Goal: Task Accomplishment & Management: Complete application form

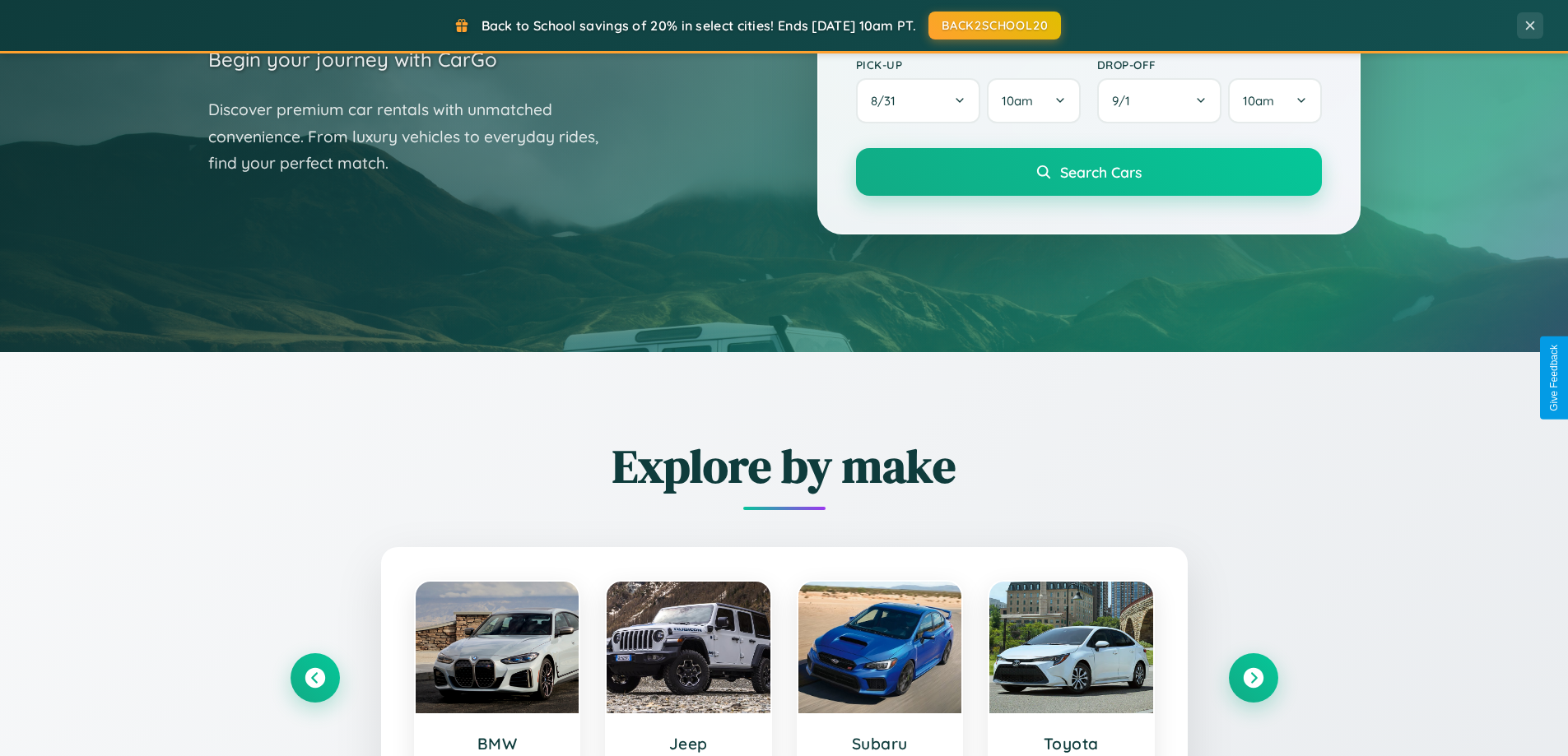
scroll to position [710, 0]
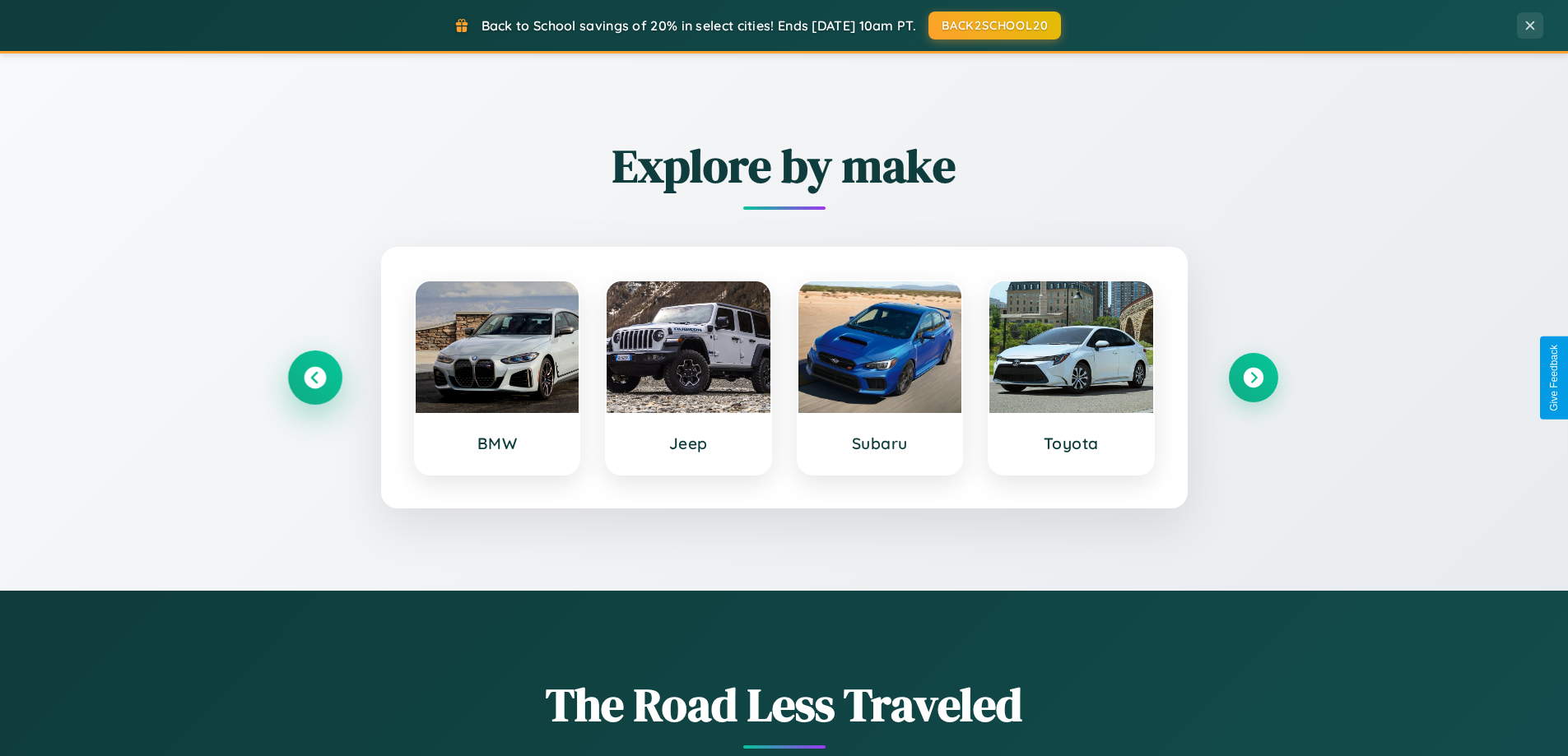
click at [314, 378] on icon at bounding box center [314, 378] width 22 height 22
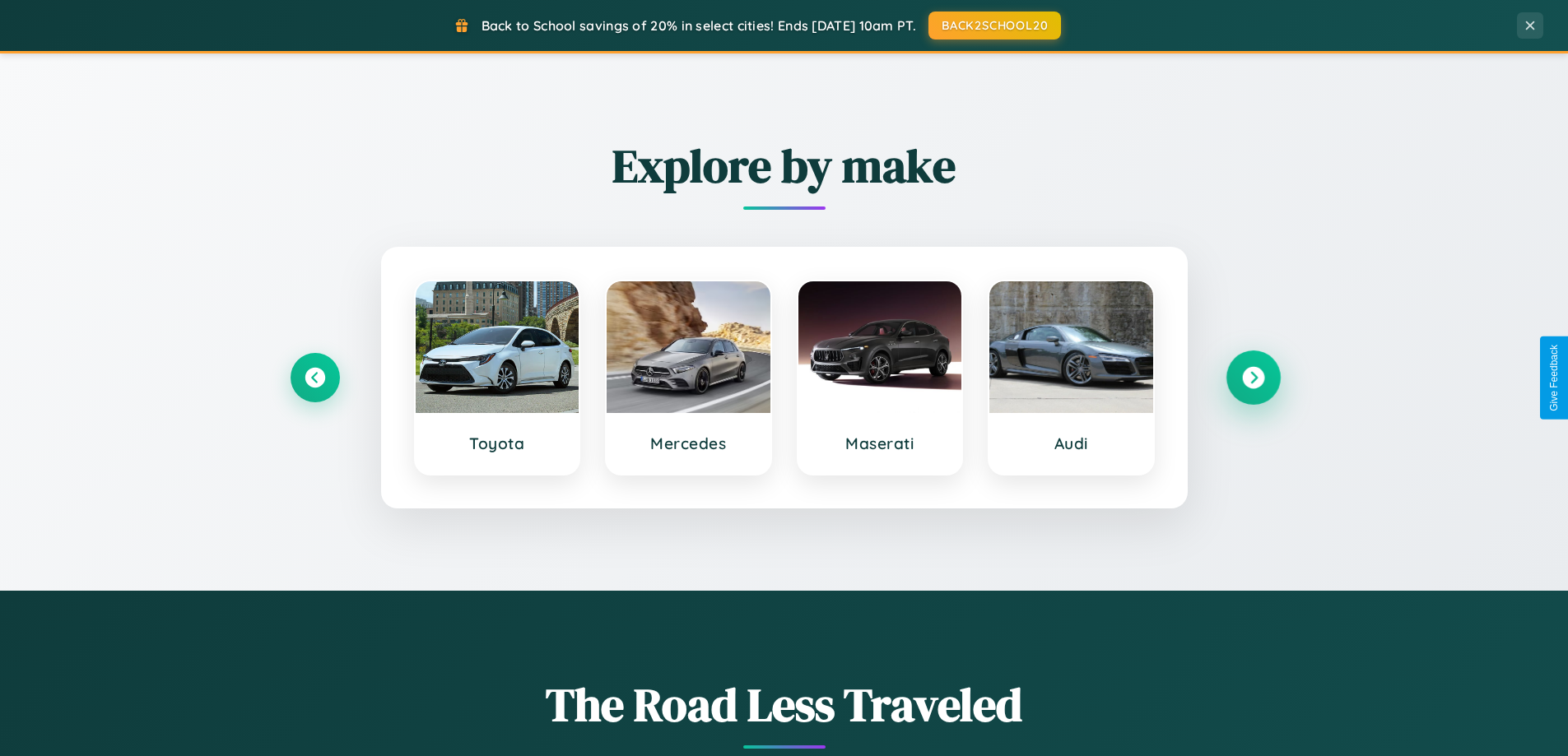
click at [1253, 378] on icon at bounding box center [1253, 378] width 22 height 22
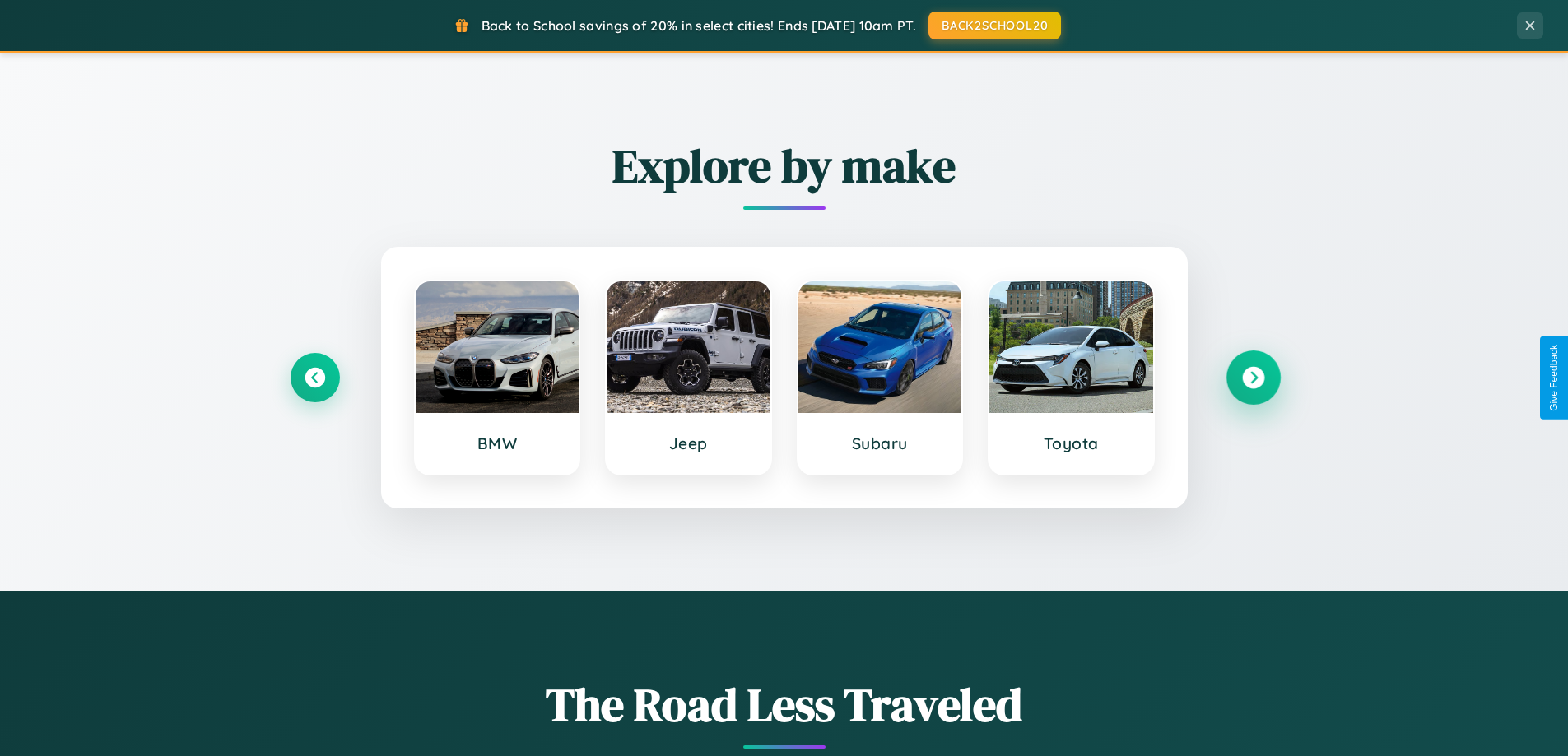
click at [1253, 378] on icon at bounding box center [1253, 378] width 22 height 22
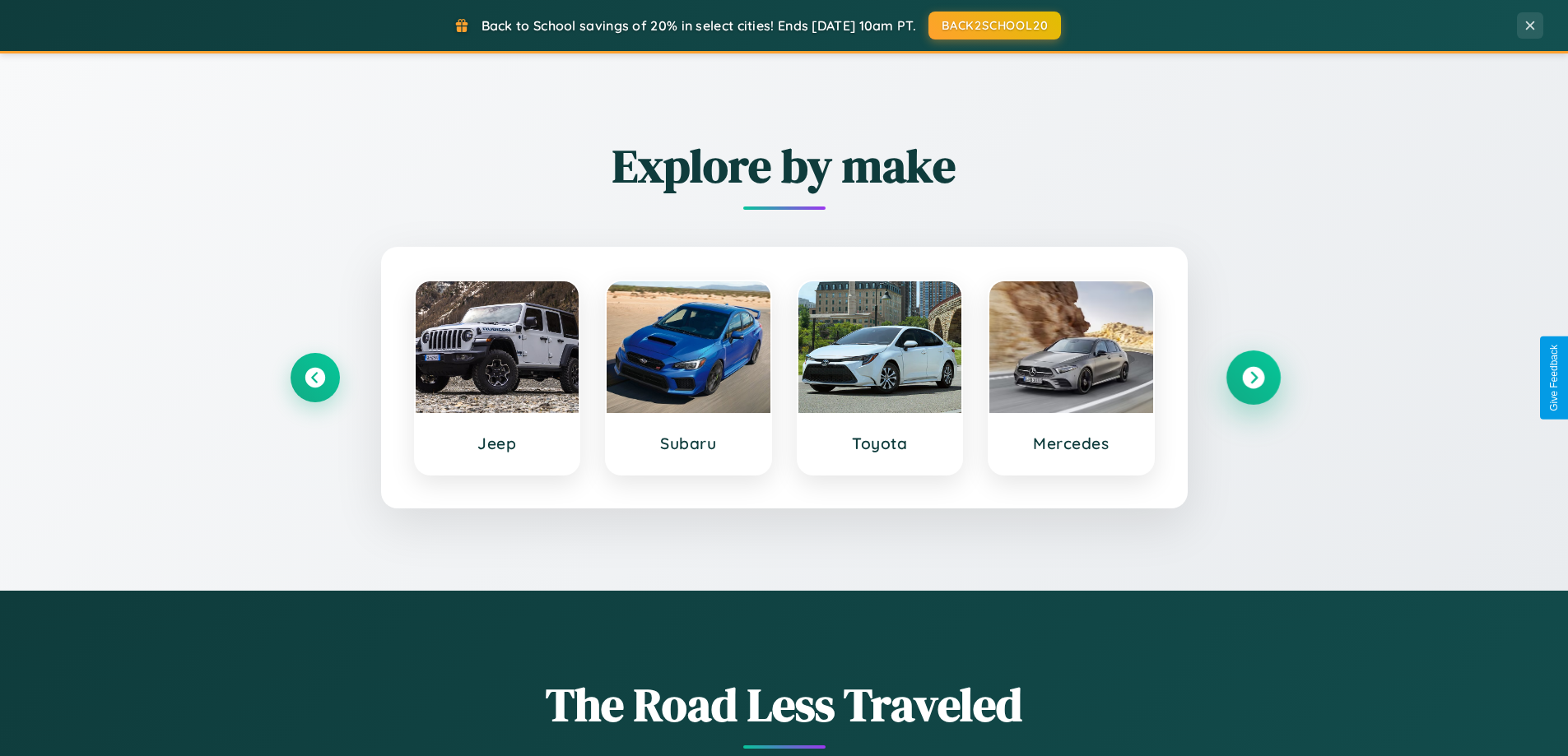
click at [1253, 378] on icon at bounding box center [1253, 378] width 22 height 22
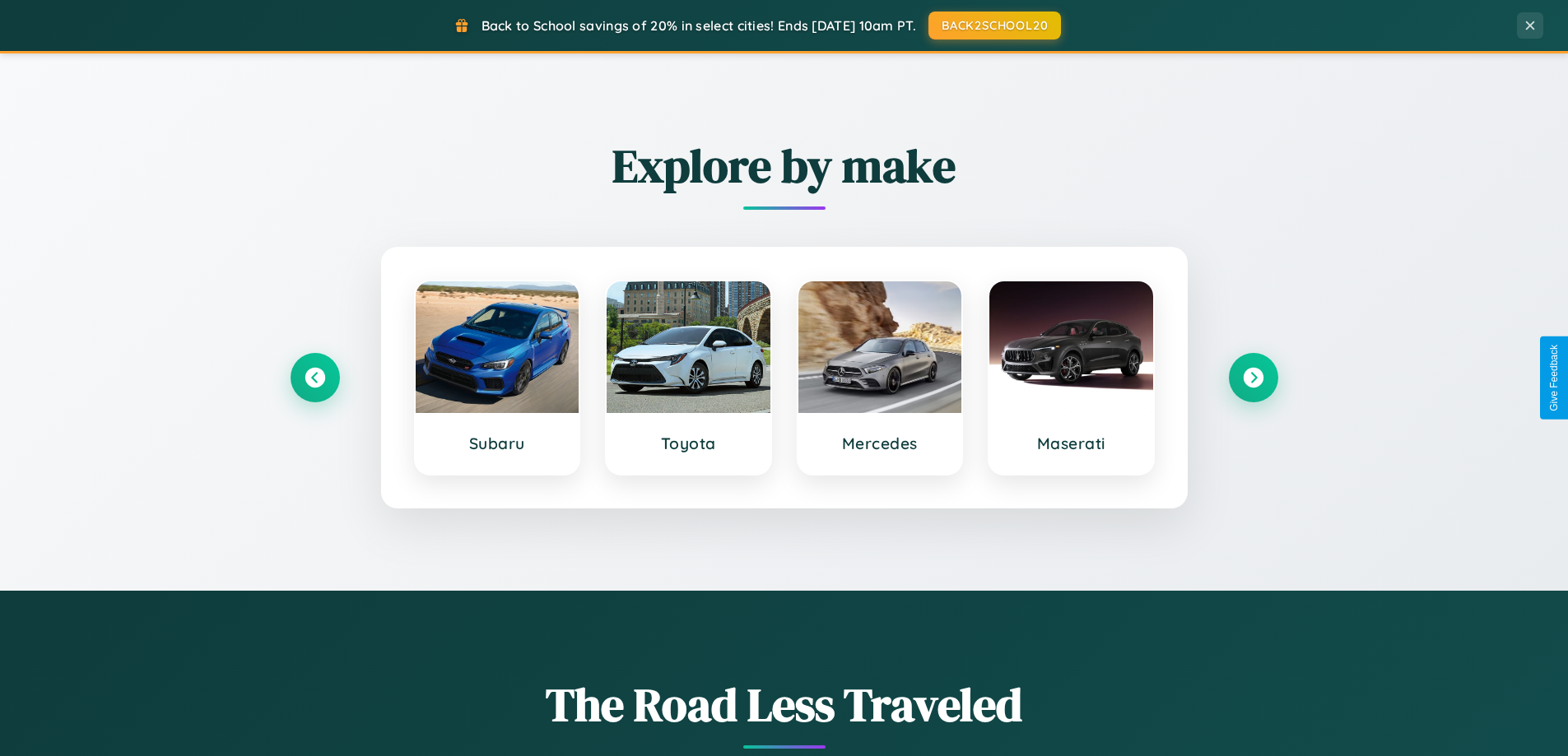
scroll to position [0, 0]
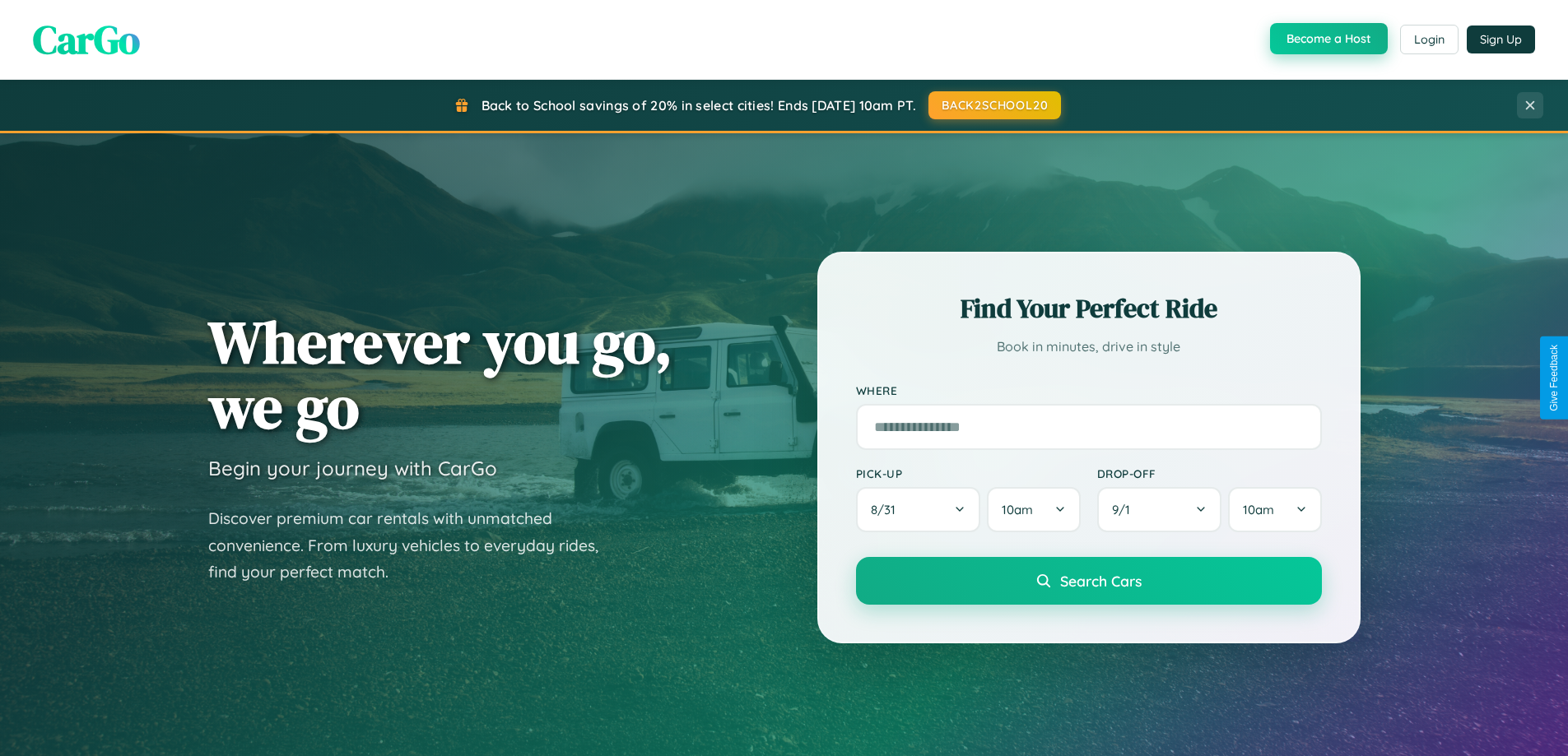
click at [1327, 39] on button "Become a Host" at bounding box center [1329, 38] width 118 height 31
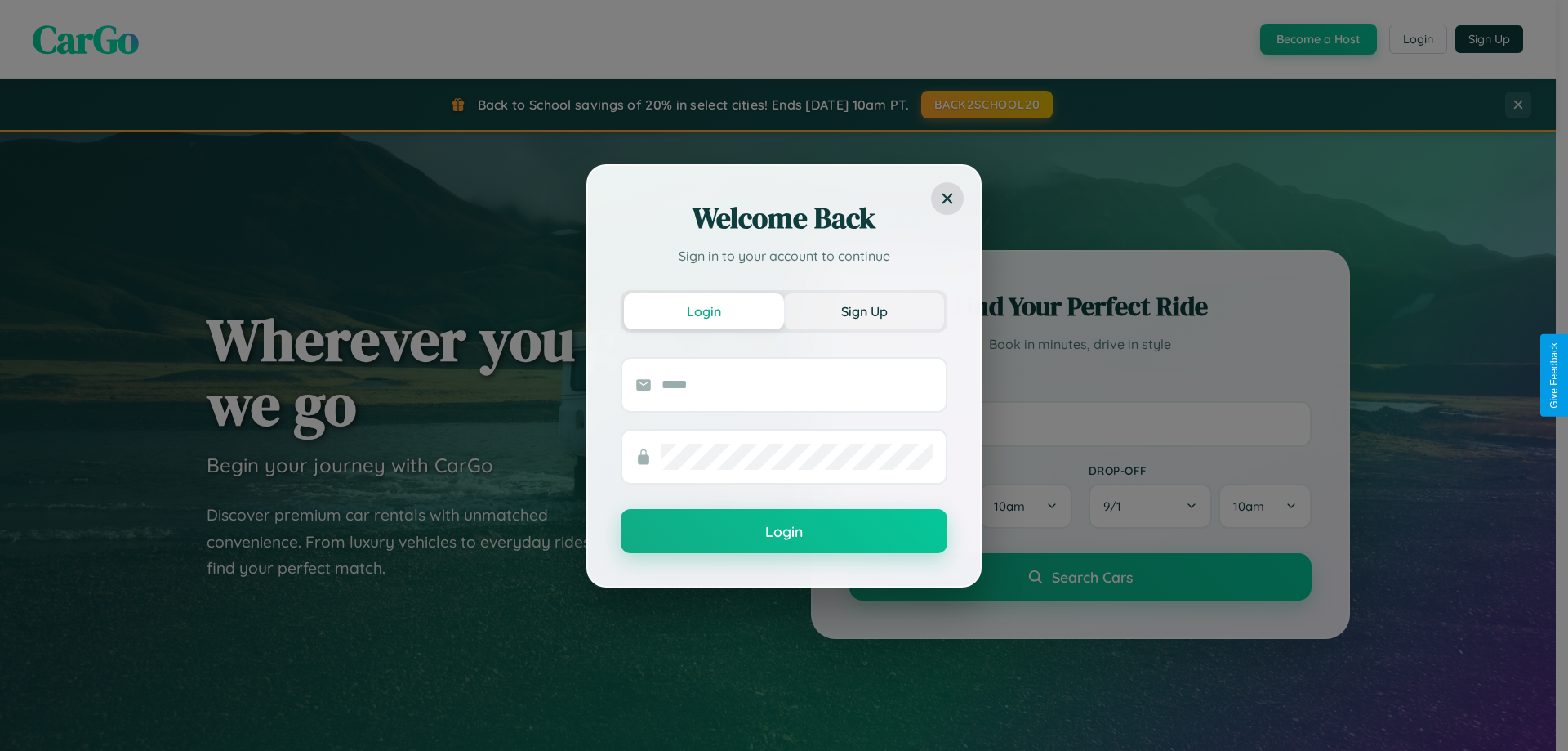
click at [865, 311] on button "Sign Up" at bounding box center [865, 311] width 160 height 36
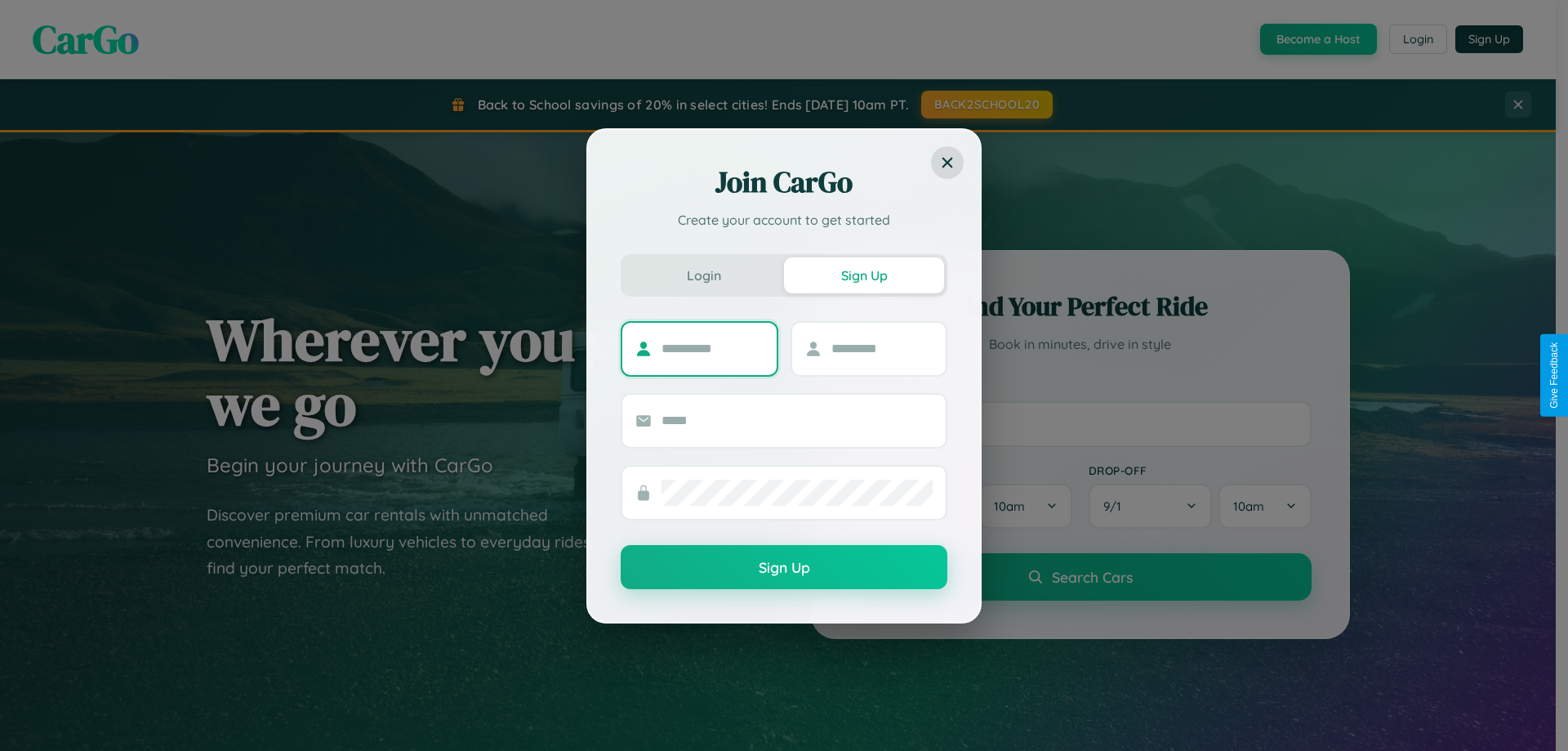
click at [712, 348] on input "text" at bounding box center [712, 349] width 102 height 26
type input "*******"
click at [881, 348] on input "text" at bounding box center [882, 349] width 102 height 26
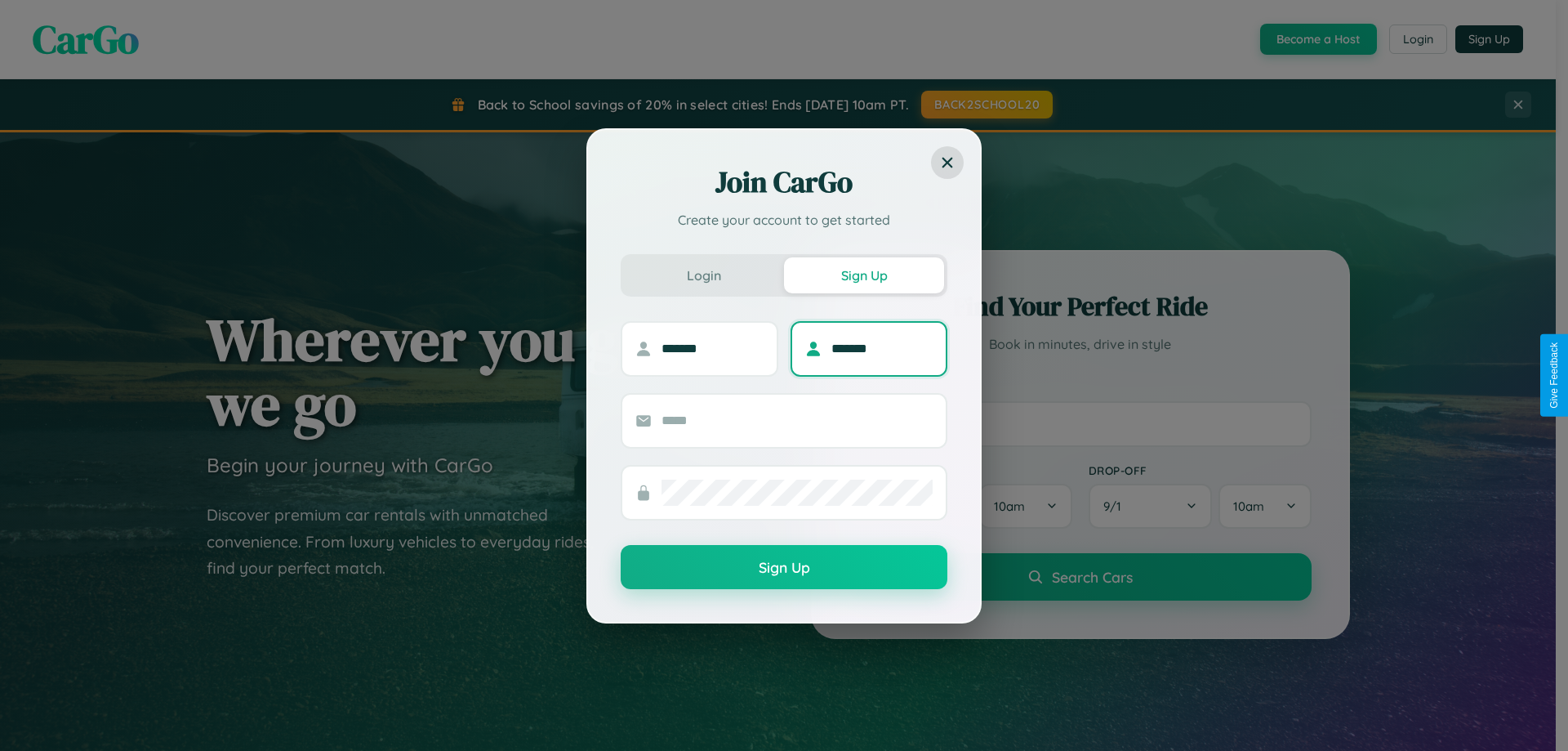
type input "*******"
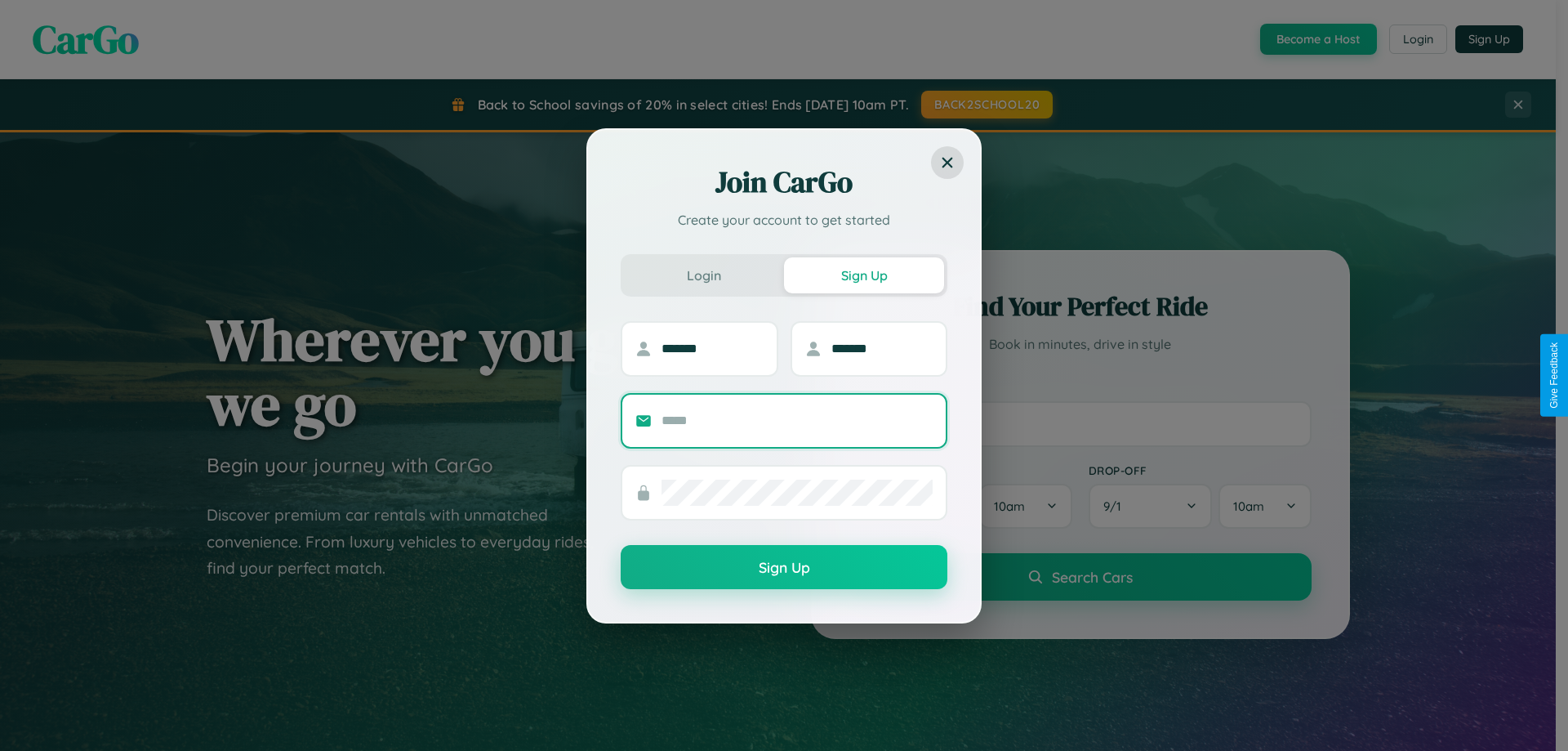
click at [797, 420] on input "text" at bounding box center [797, 421] width 271 height 26
type input "**********"
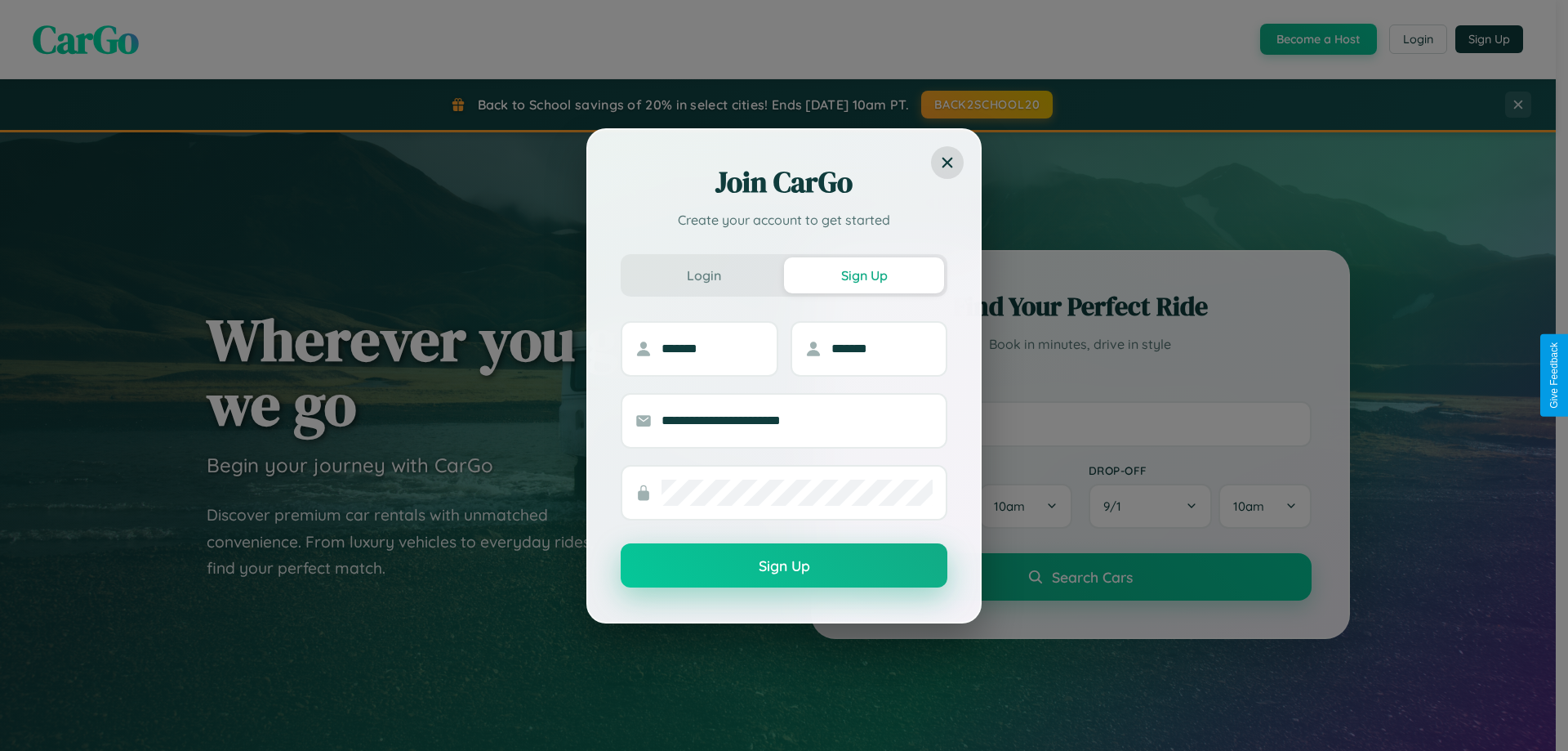
click at [784, 566] on button "Sign Up" at bounding box center [784, 565] width 327 height 44
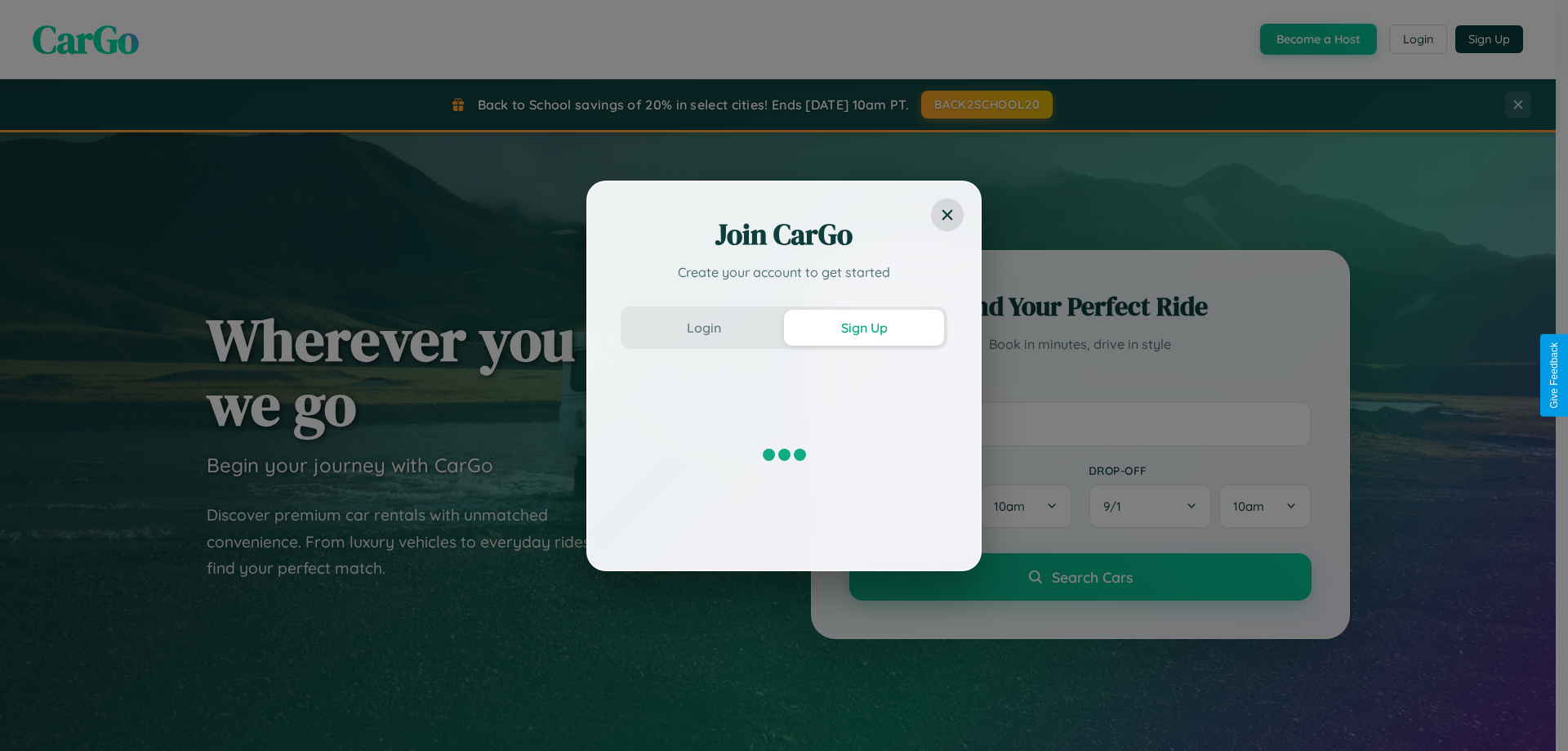
click at [1317, 40] on div "Join CarGo Create your account to get started Login Sign Up" at bounding box center [784, 375] width 1568 height 751
click at [865, 327] on button "Sign Up" at bounding box center [865, 328] width 160 height 36
